Goal: Find specific page/section

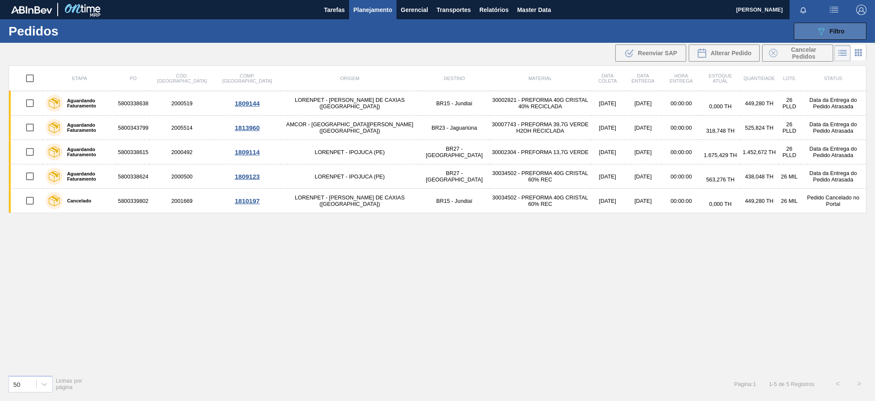
click at [832, 31] on span "Filtro" at bounding box center [837, 31] width 15 height 7
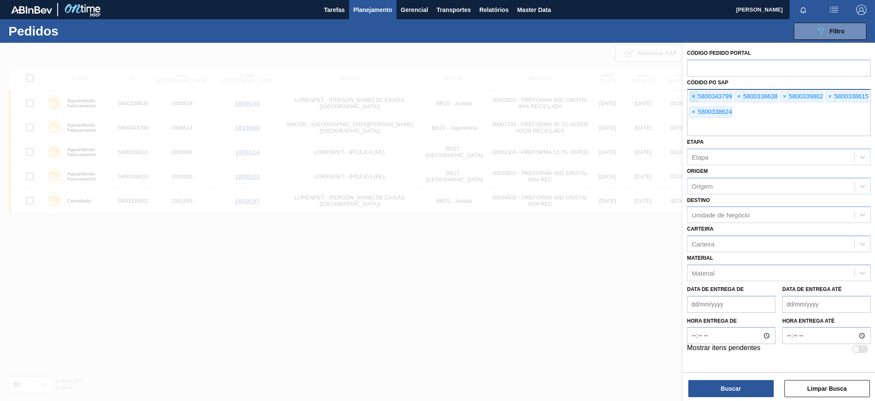
click at [695, 96] on span "×" at bounding box center [694, 96] width 8 height 10
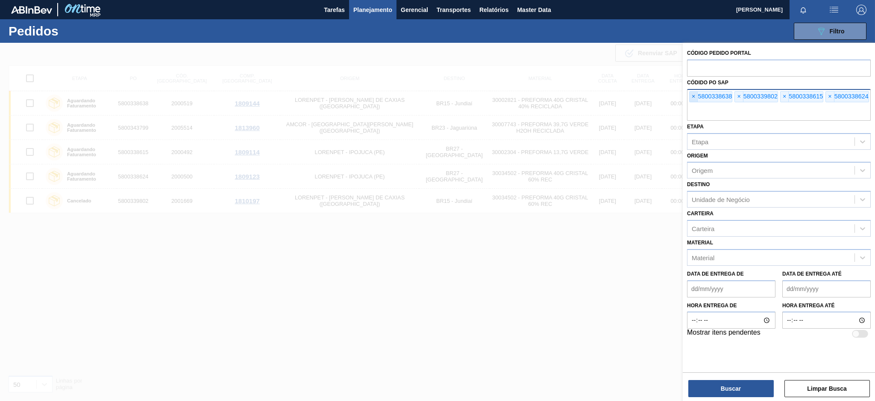
click at [695, 96] on span "×" at bounding box center [694, 96] width 8 height 10
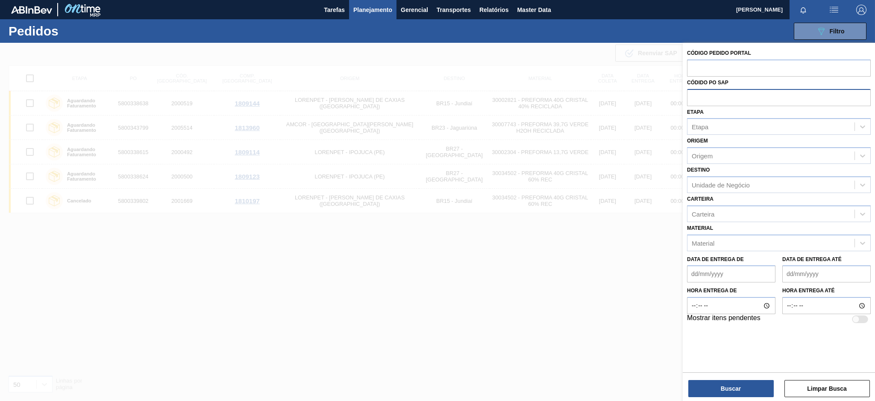
paste input "5800336416"
type input "5800336416"
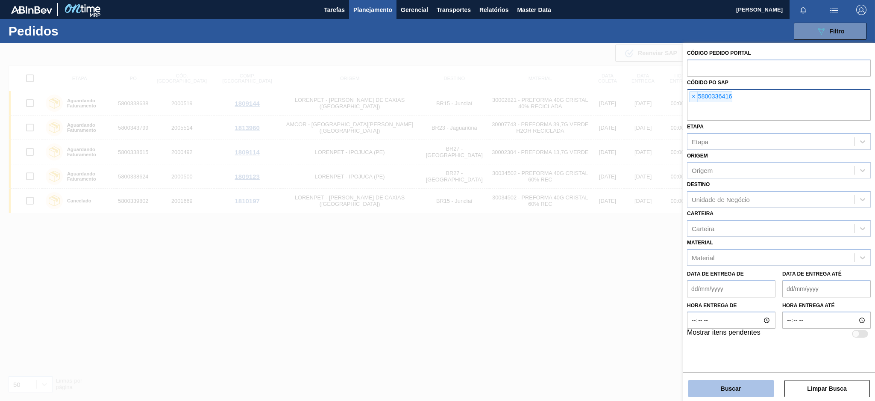
click at [727, 387] on button "Buscar" at bounding box center [731, 388] width 85 height 17
